Goal: Communication & Community: Participate in discussion

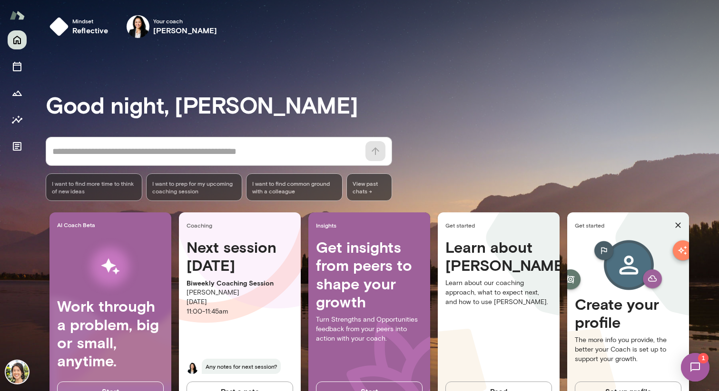
click at [0, 0] on button "button" at bounding box center [0, 0] width 0 height 0
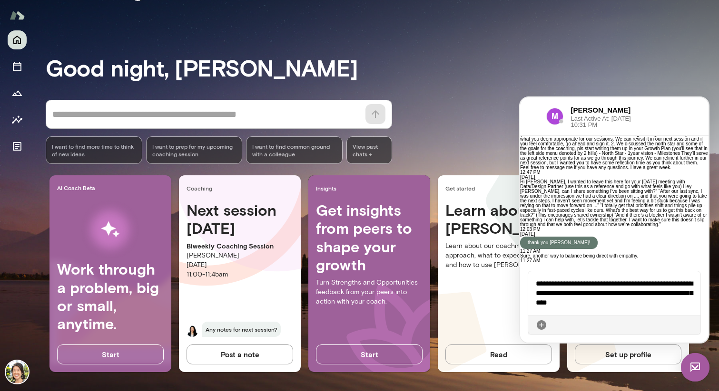
scroll to position [947, 0]
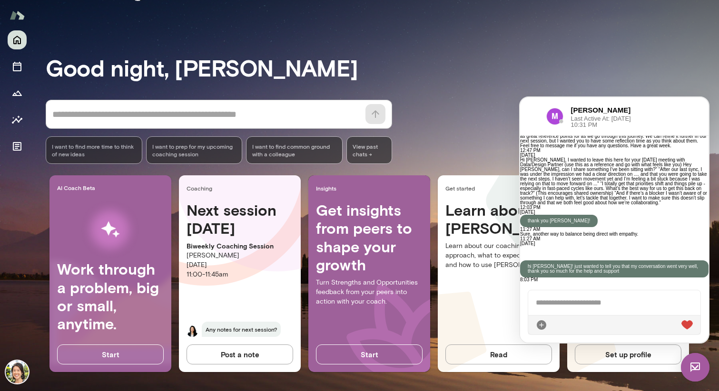
click at [630, 264] on p "hi [PERSON_NAME]! just wanted to tell you that my conversation went very well, …" at bounding box center [613, 269] width 173 height 10
click at [597, 261] on div "hi [PERSON_NAME]! just wanted to tell you that my conversation went very well, …" at bounding box center [614, 269] width 188 height 17
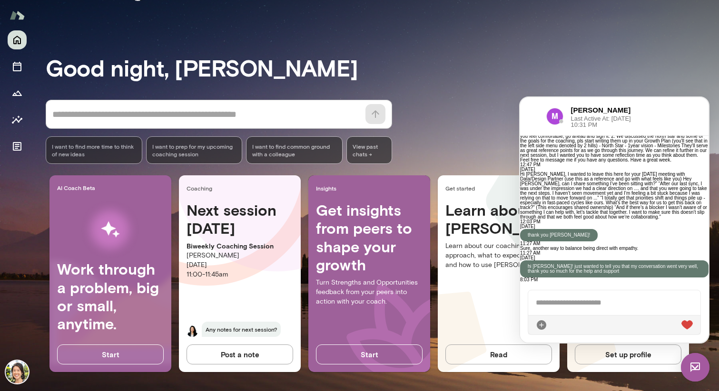
click at [597, 300] on div at bounding box center [614, 303] width 172 height 25
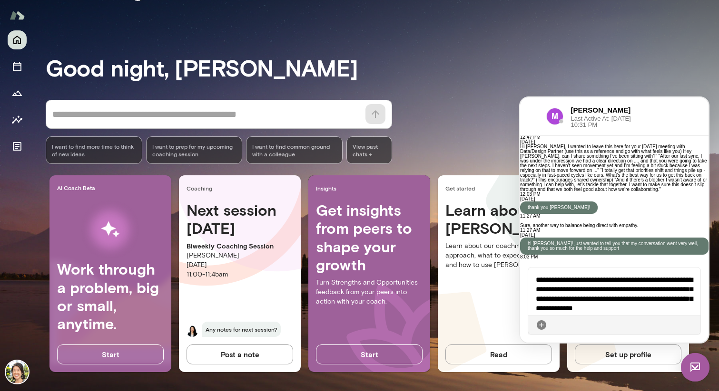
scroll to position [1014, 0]
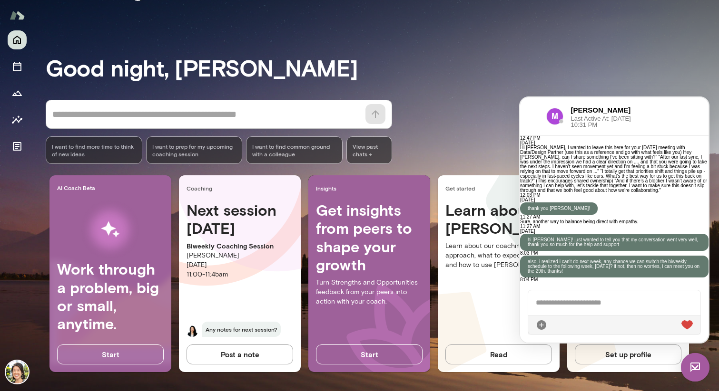
click at [458, 116] on div "* ​ ​ I want to find more time to think of new ideas I want to prep for my upco…" at bounding box center [382, 132] width 673 height 64
